Goal: Check status: Check status

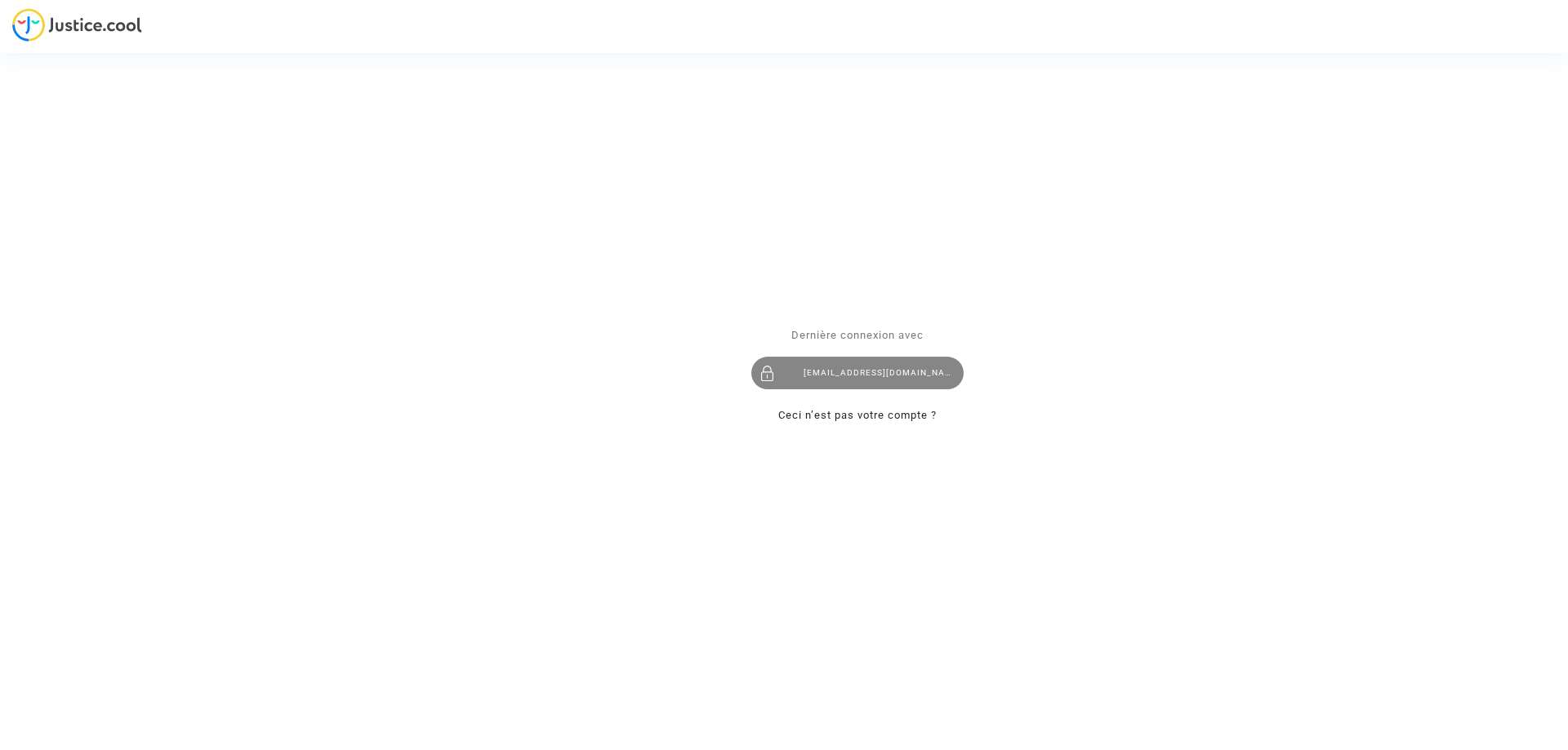
click at [864, 374] on div "imitxelena@reclamapormi.com" at bounding box center [857, 373] width 213 height 33
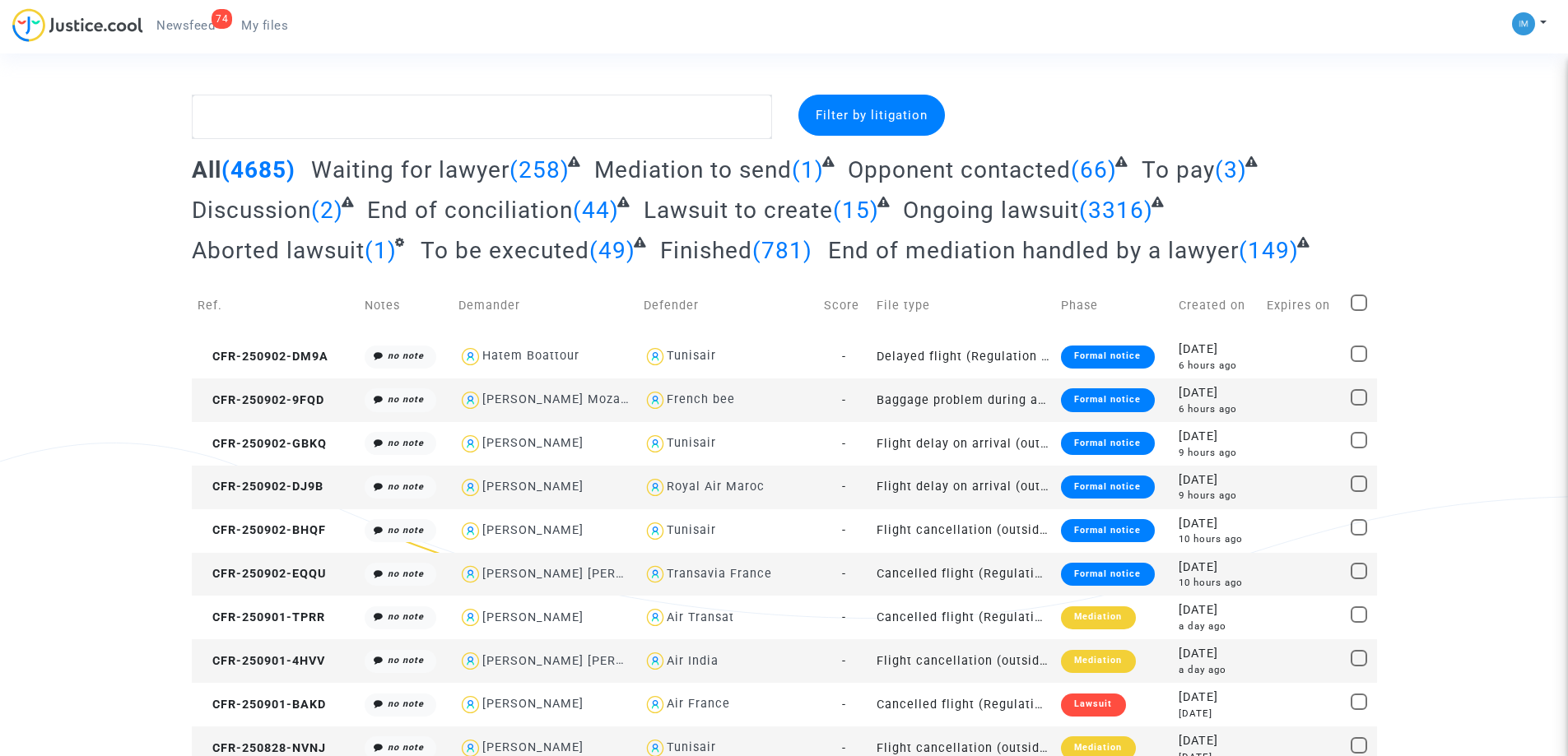
click at [1161, 158] on span "To pay" at bounding box center [1178, 170] width 73 height 27
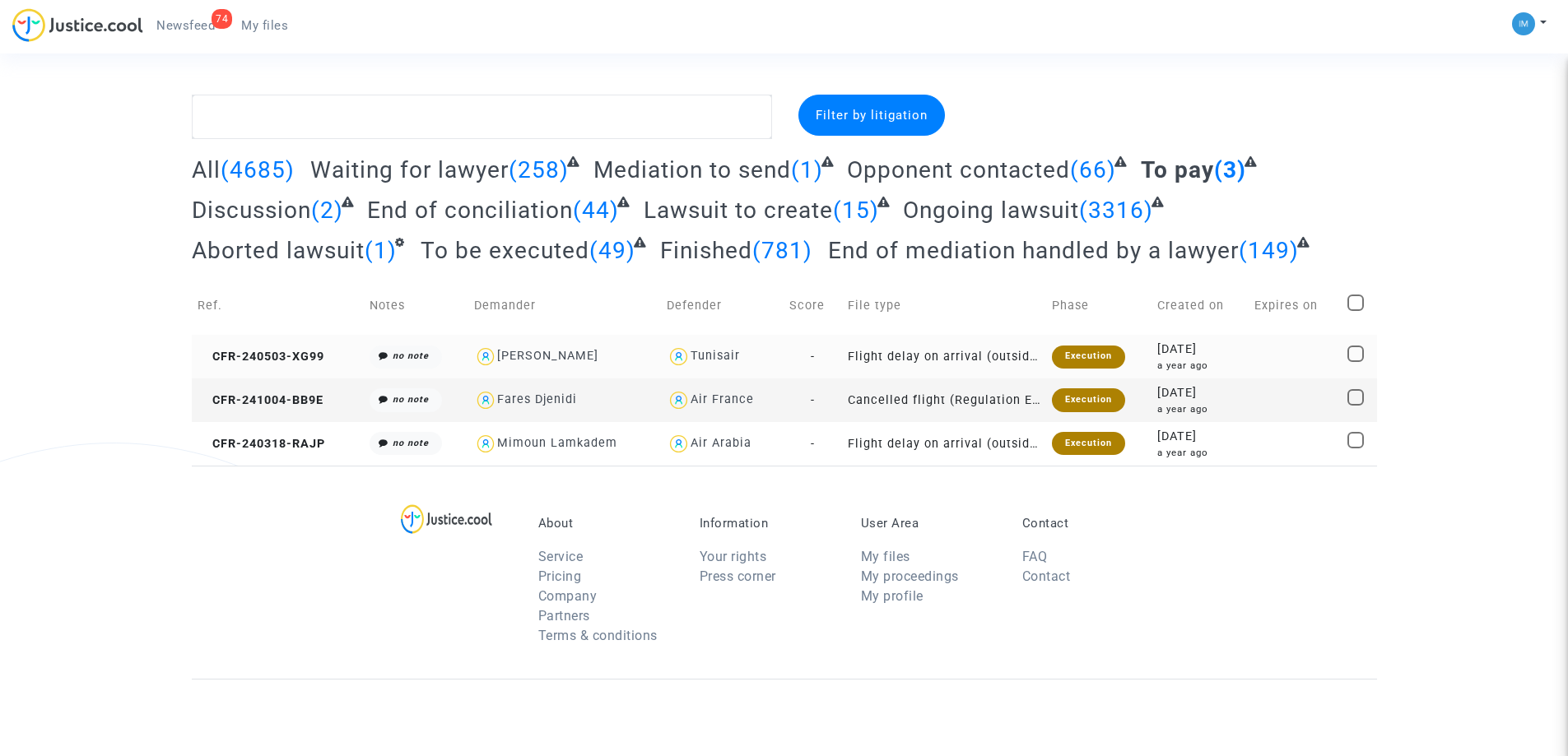
click at [1077, 365] on div "Execution" at bounding box center [1088, 356] width 73 height 23
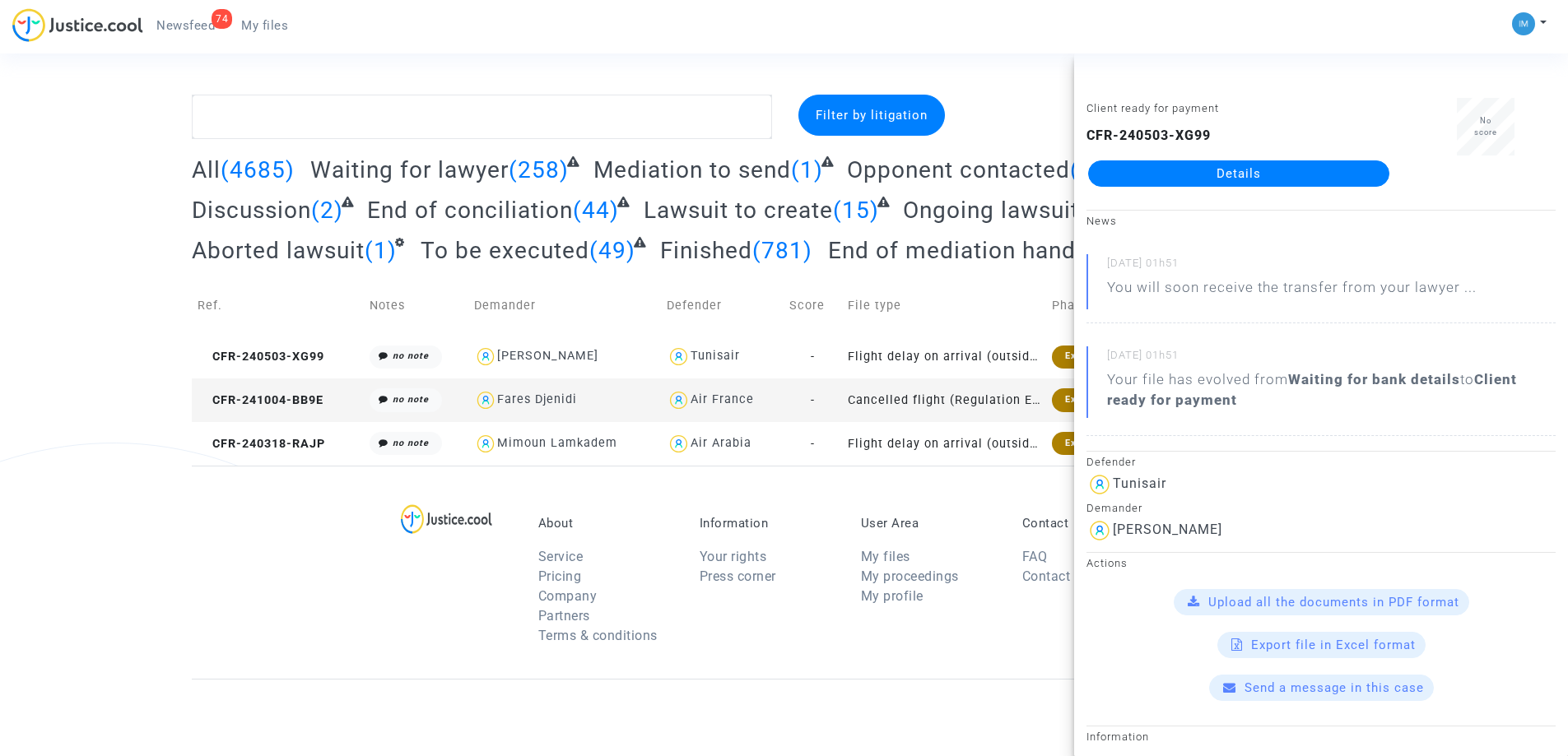
click at [1058, 401] on div "Execution" at bounding box center [1088, 400] width 73 height 23
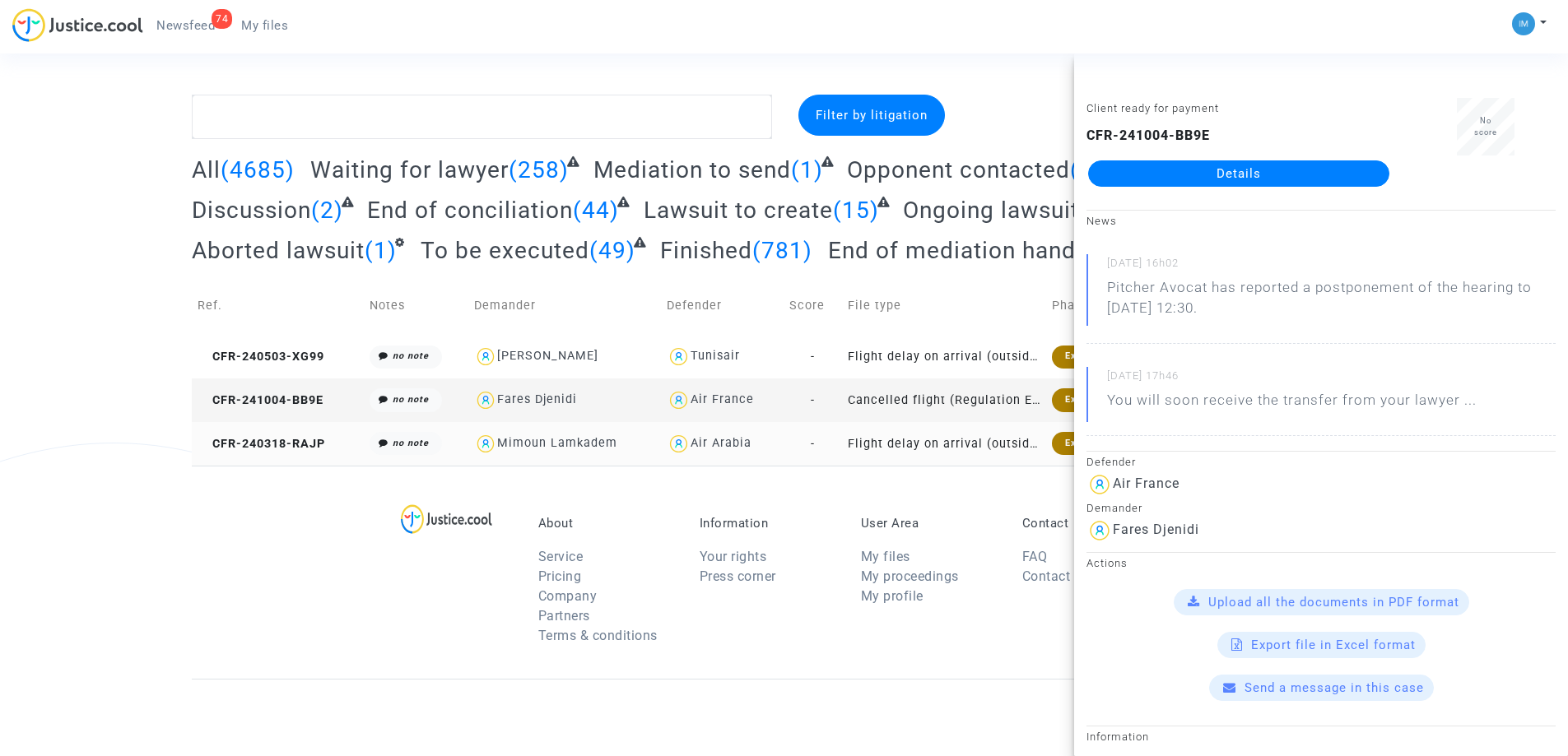
click at [1057, 449] on div "Execution" at bounding box center [1088, 443] width 73 height 23
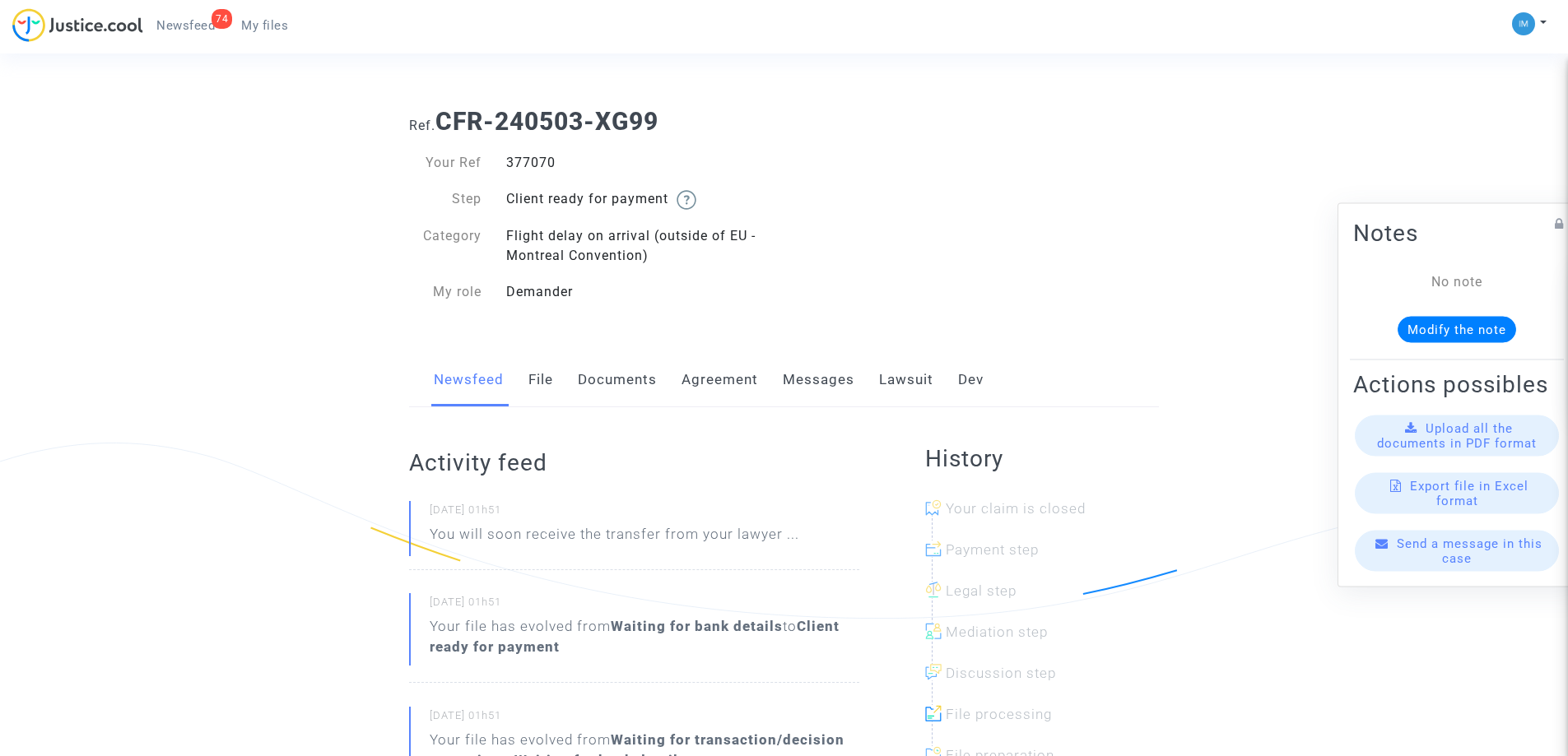
click at [908, 383] on link "Lawsuit" at bounding box center [906, 380] width 54 height 54
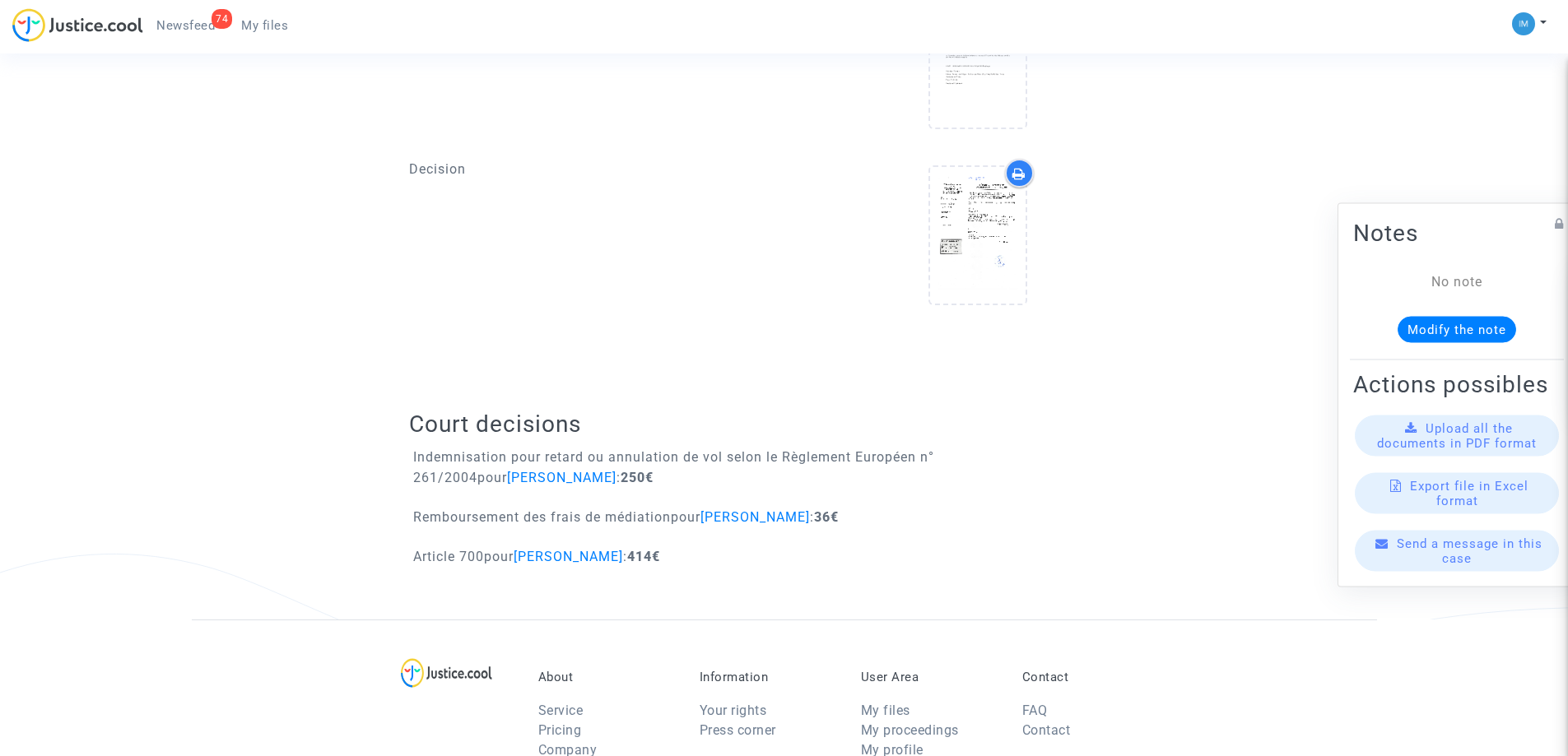
scroll to position [905, 0]
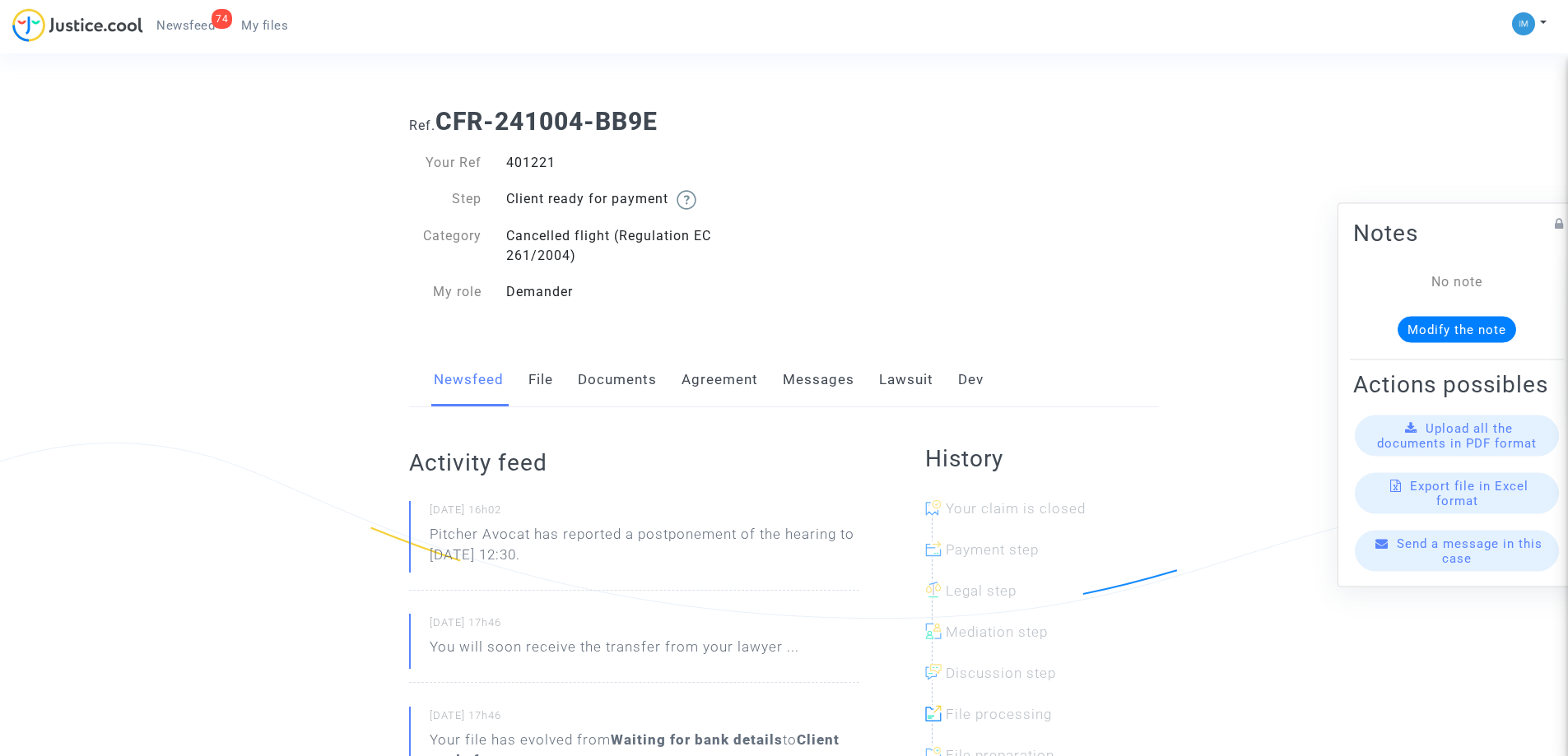
click at [880, 378] on link "Lawsuit" at bounding box center [906, 380] width 54 height 54
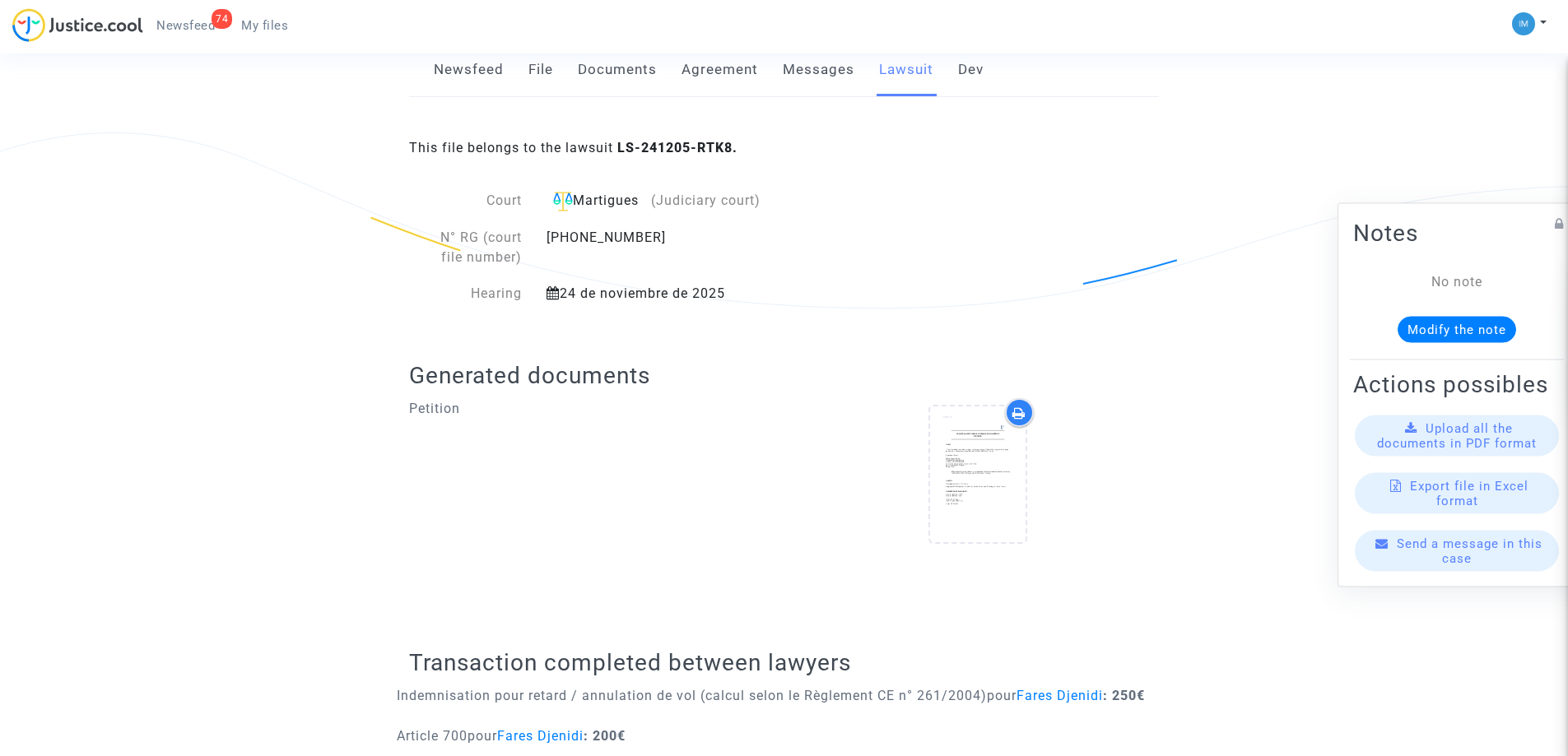
scroll to position [494, 0]
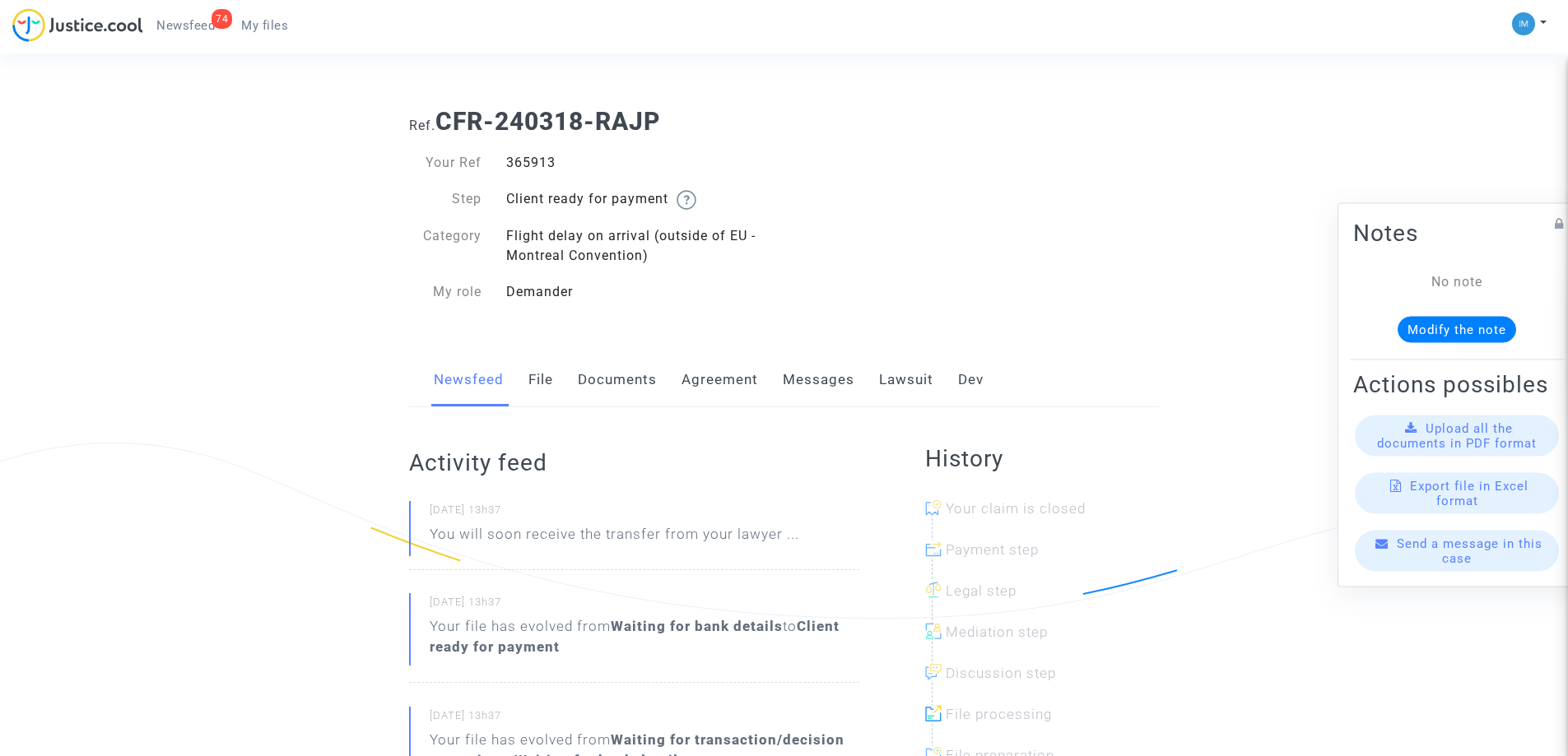
click at [902, 380] on link "Lawsuit" at bounding box center [906, 380] width 54 height 54
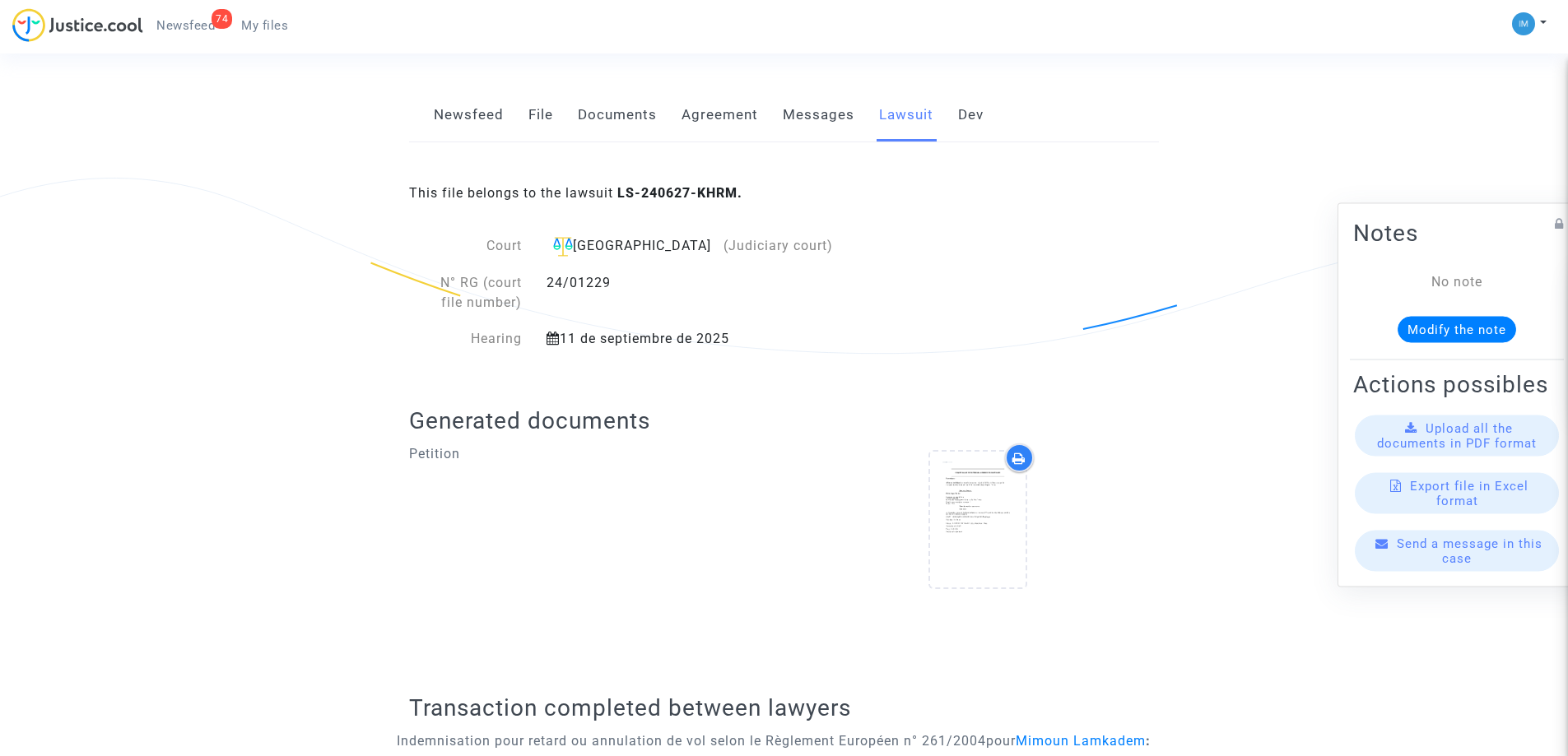
scroll to position [576, 0]
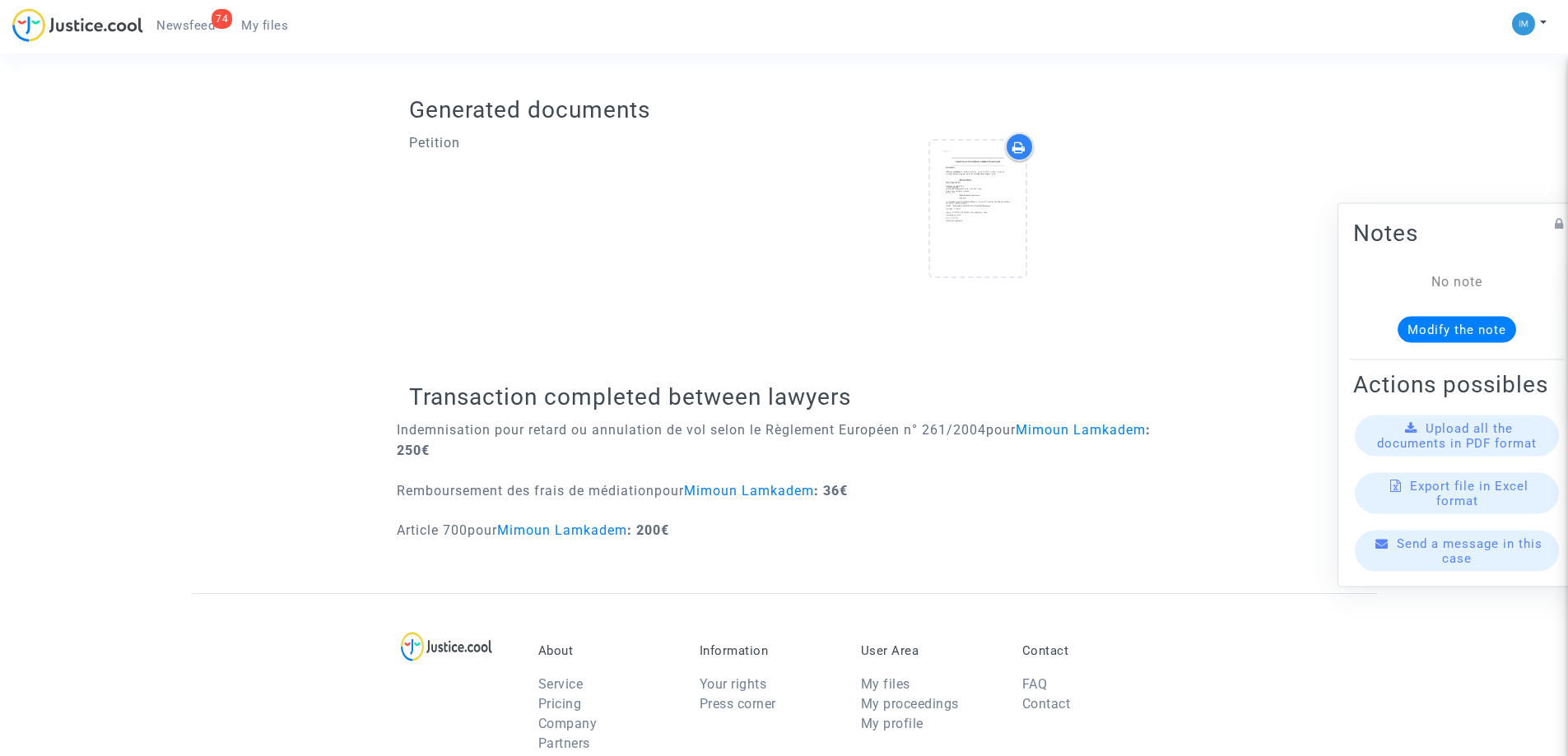
click at [1152, 134] on div at bounding box center [978, 212] width 363 height 159
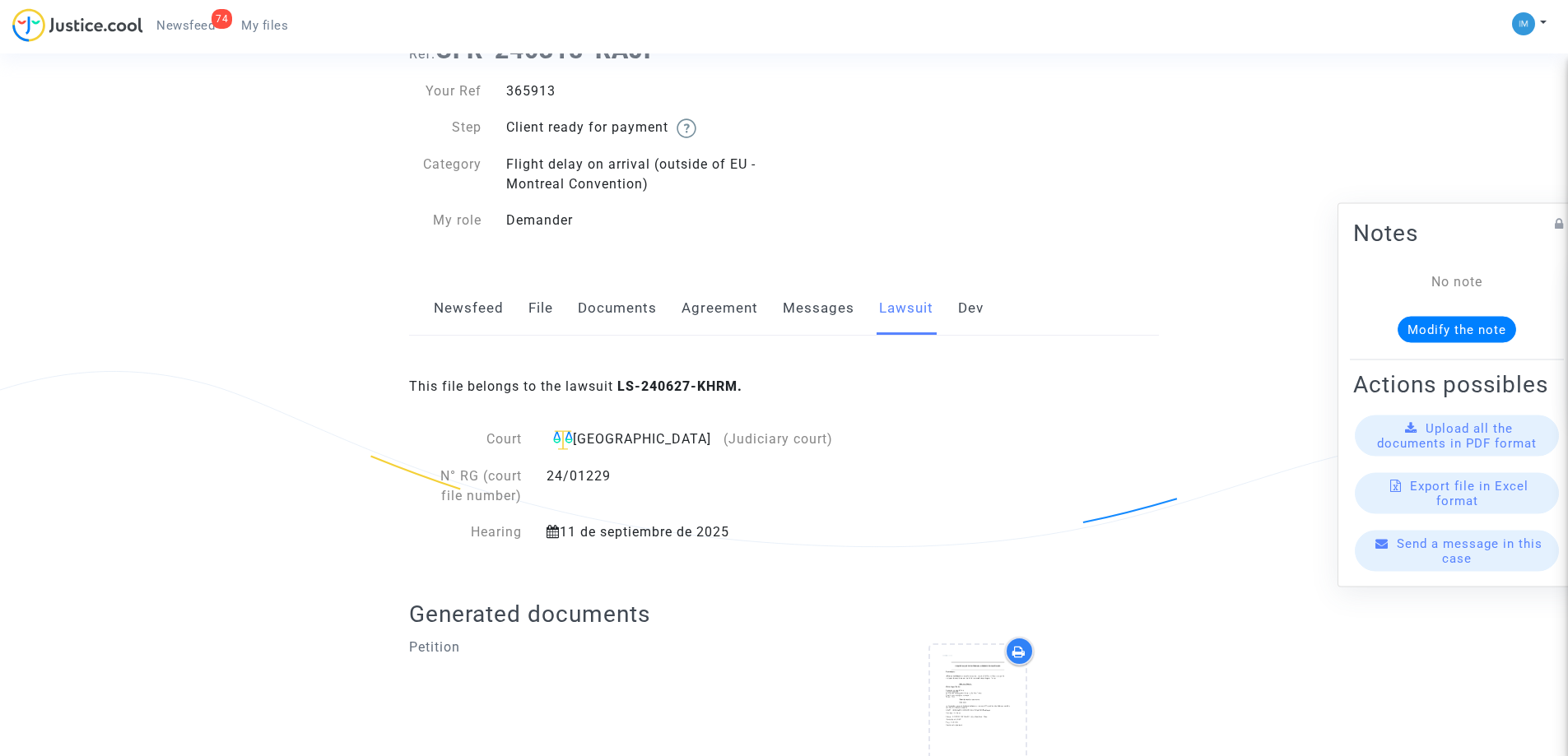
scroll to position [0, 0]
